Goal: Information Seeking & Learning: Learn about a topic

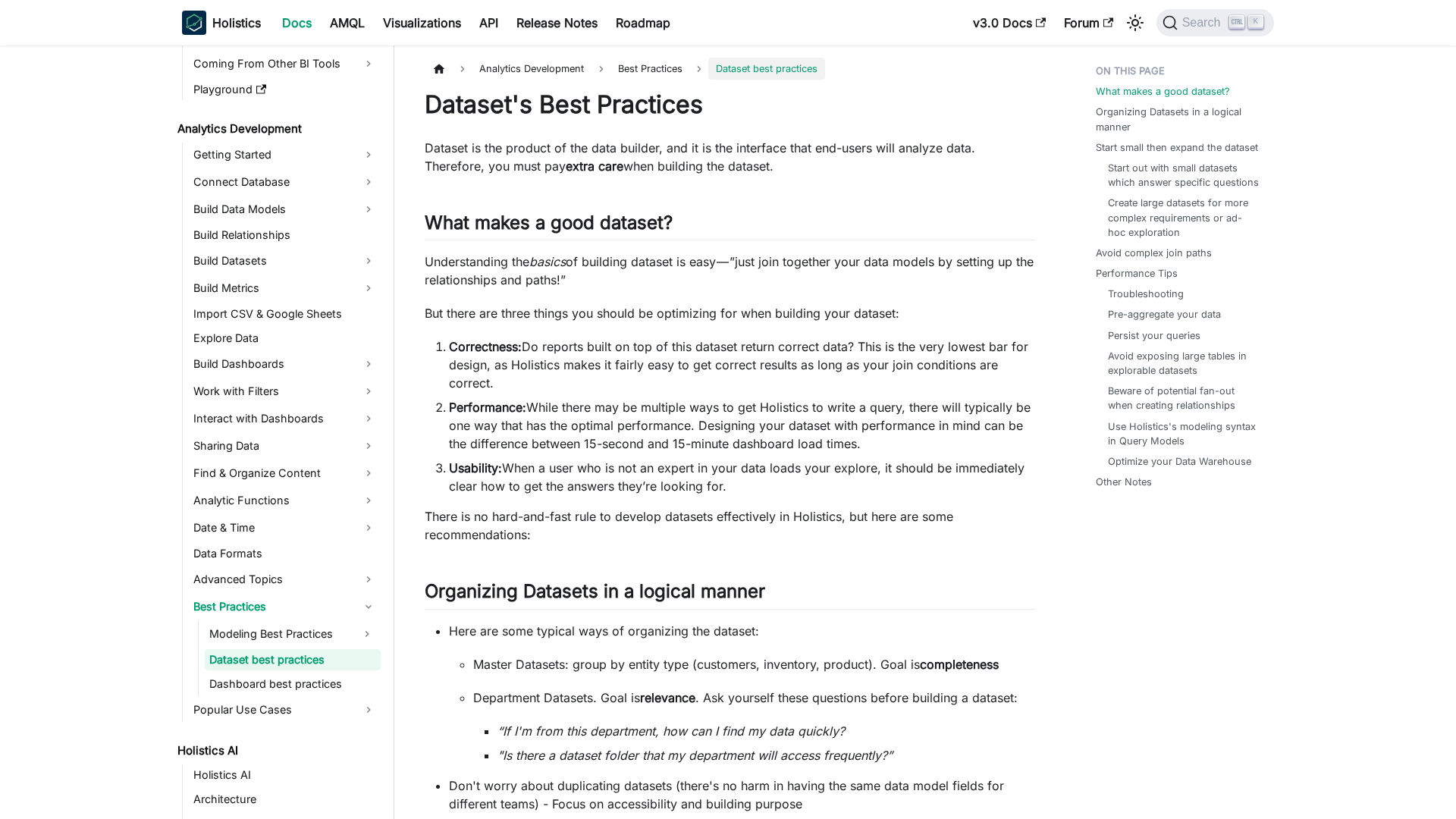
scroll to position [170, 0]
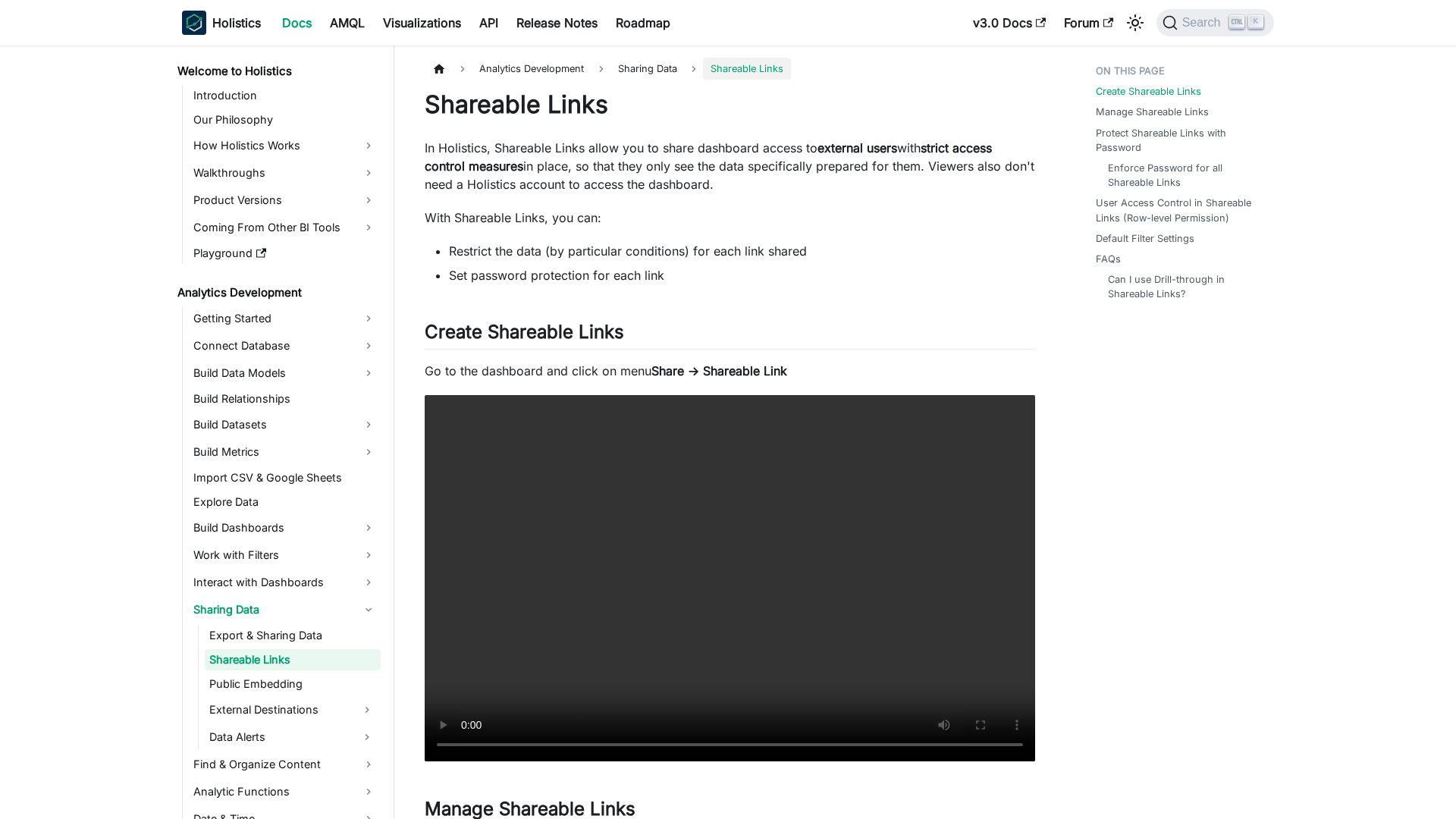
scroll to position [6, 0]
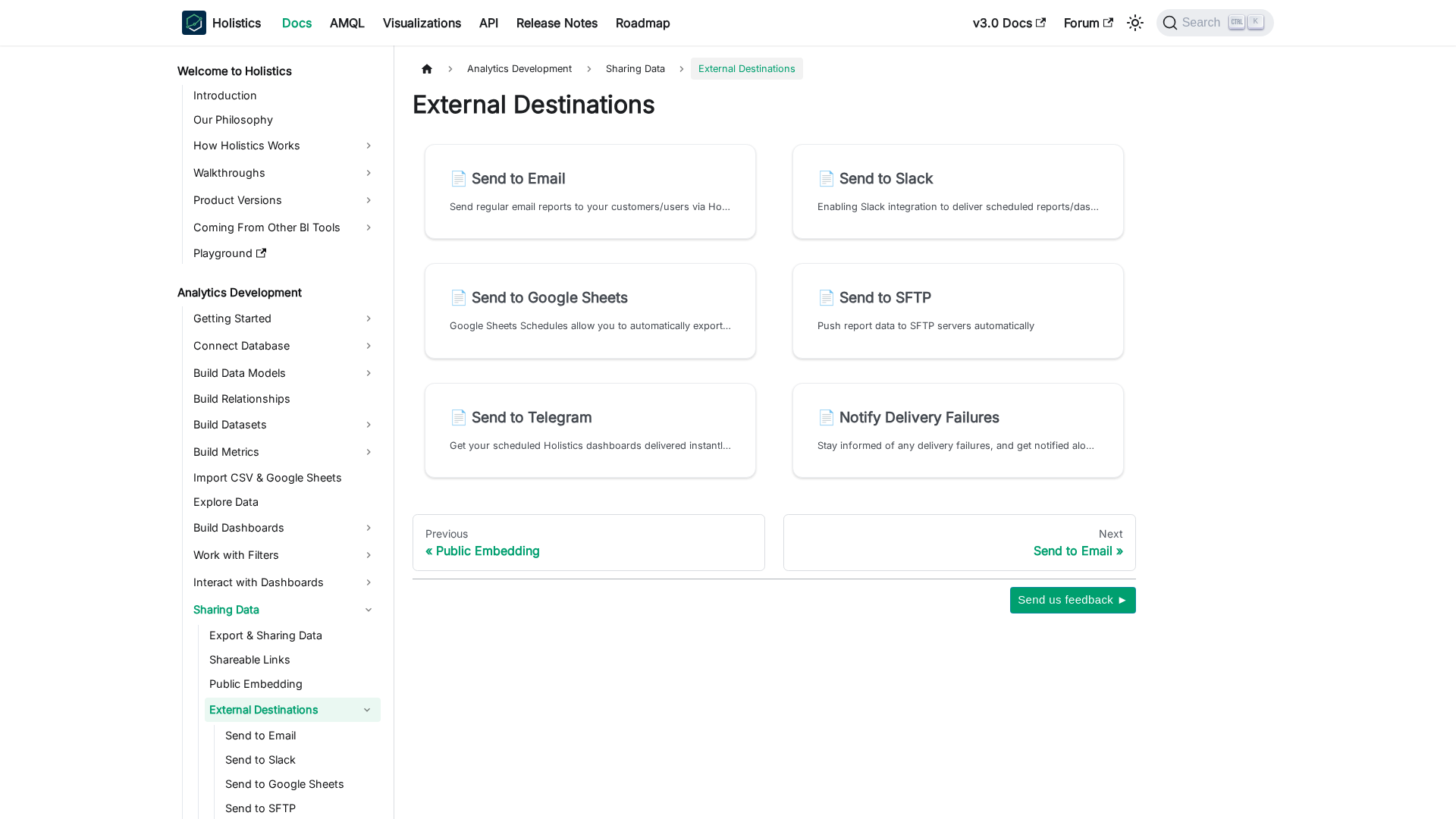
scroll to position [58, 0]
